Goal: Find specific page/section: Find specific page/section

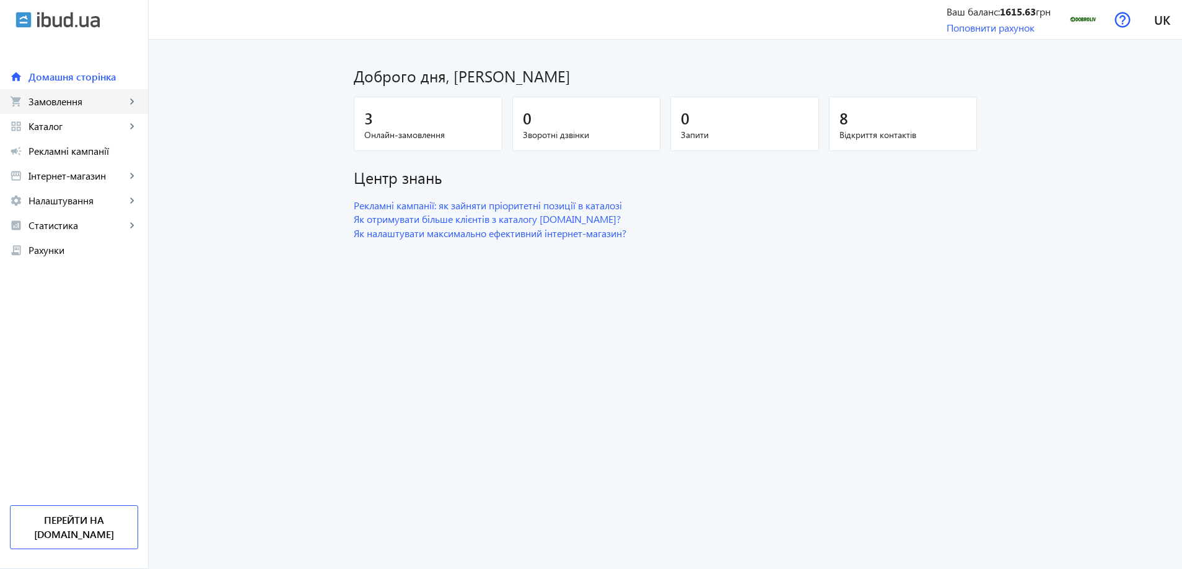
click at [72, 98] on span "Замовлення" at bounding box center [76, 101] width 97 height 12
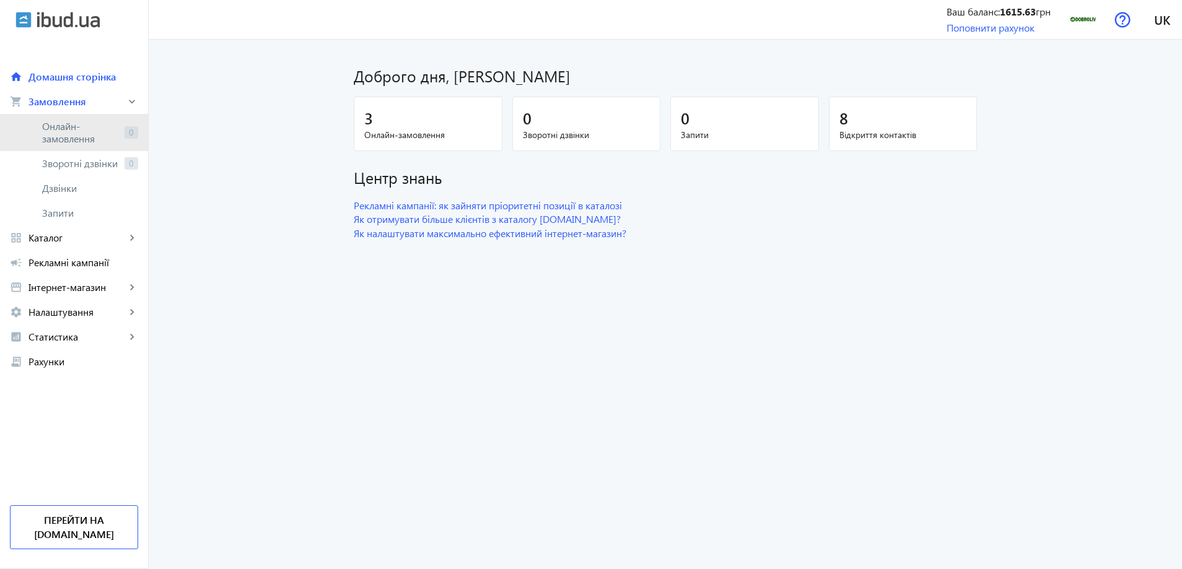
click at [77, 129] on span "Онлайн-замовлення" at bounding box center [80, 132] width 77 height 25
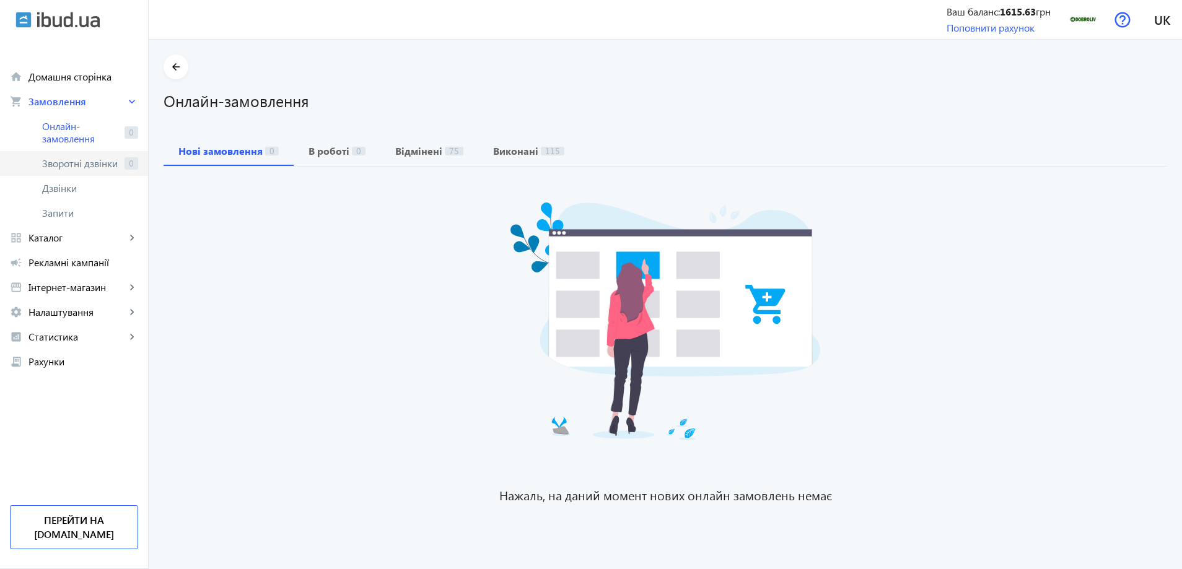
click at [71, 160] on span "Зворотні дзвінки" at bounding box center [80, 163] width 77 height 12
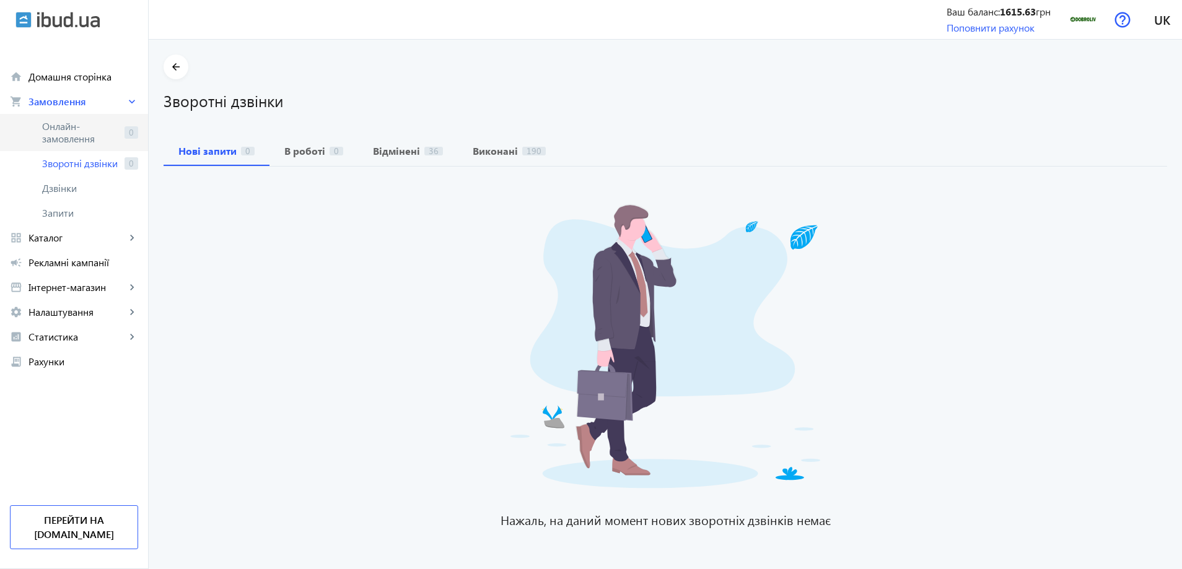
click at [71, 135] on span "Онлайн-замовлення" at bounding box center [80, 132] width 77 height 25
